Goal: Task Accomplishment & Management: Use online tool/utility

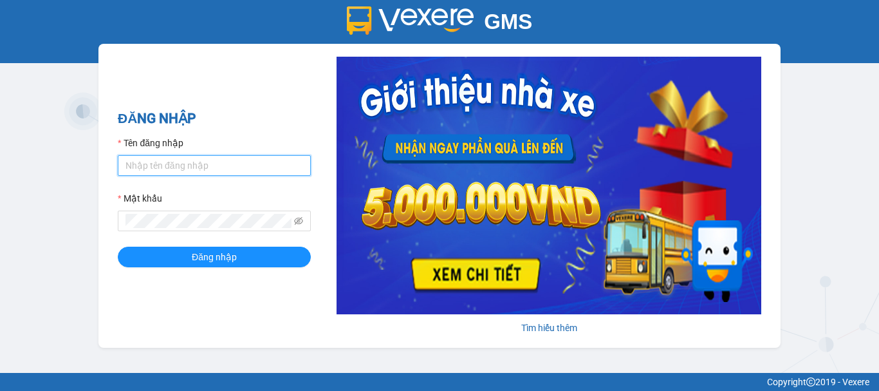
click at [181, 163] on input "Tên đăng nhập" at bounding box center [214, 165] width 193 height 21
type input "chi0346058058.vinhquang"
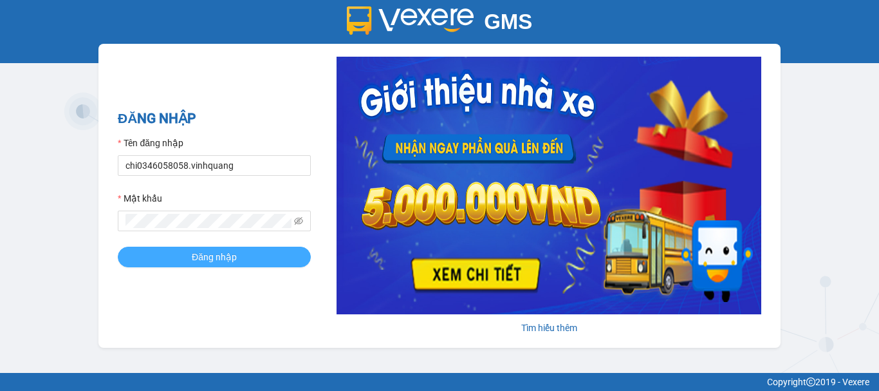
click at [229, 256] on span "Đăng nhập" at bounding box center [214, 257] width 45 height 14
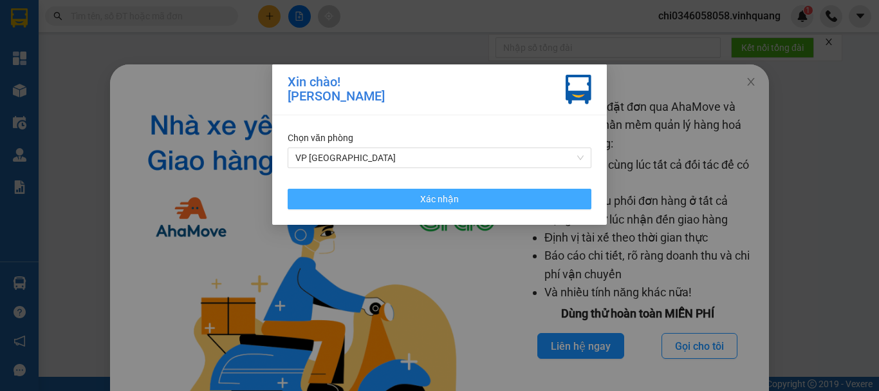
click at [452, 198] on span "Xác nhận" at bounding box center [439, 199] width 39 height 14
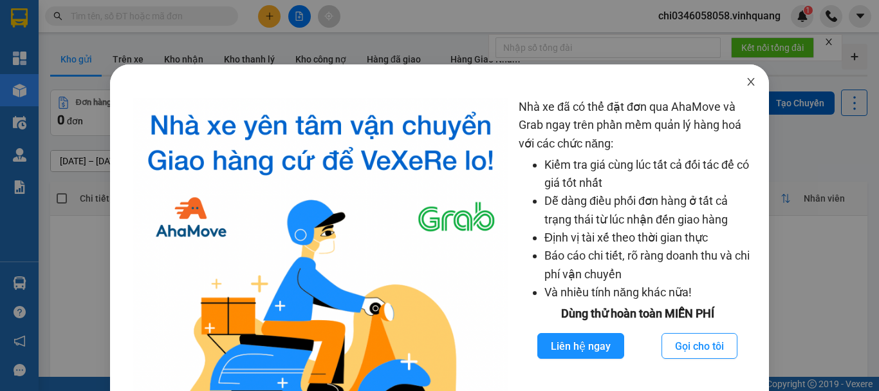
click at [746, 79] on icon "close" at bounding box center [751, 82] width 10 height 10
